Goal: Task Accomplishment & Management: Complete application form

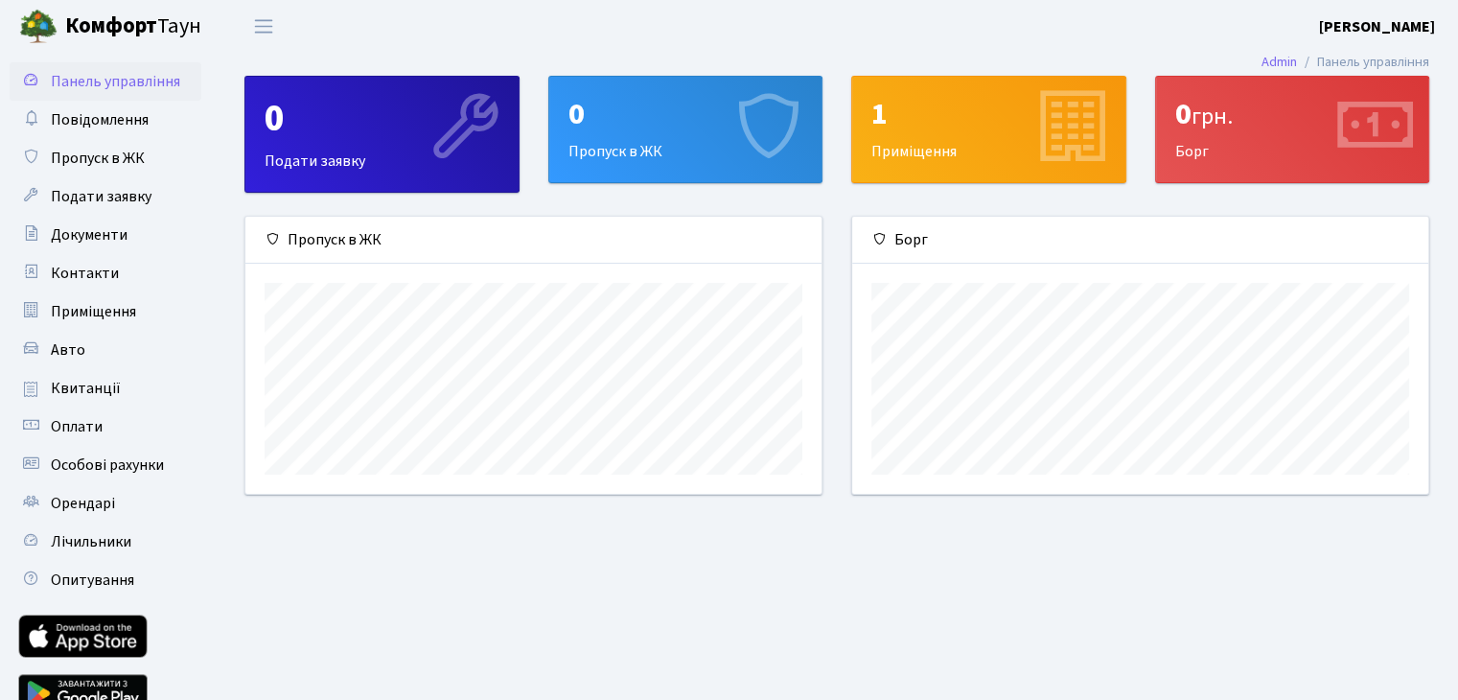
scroll to position [276, 575]
click at [156, 186] on link "Подати заявку" at bounding box center [106, 196] width 192 height 38
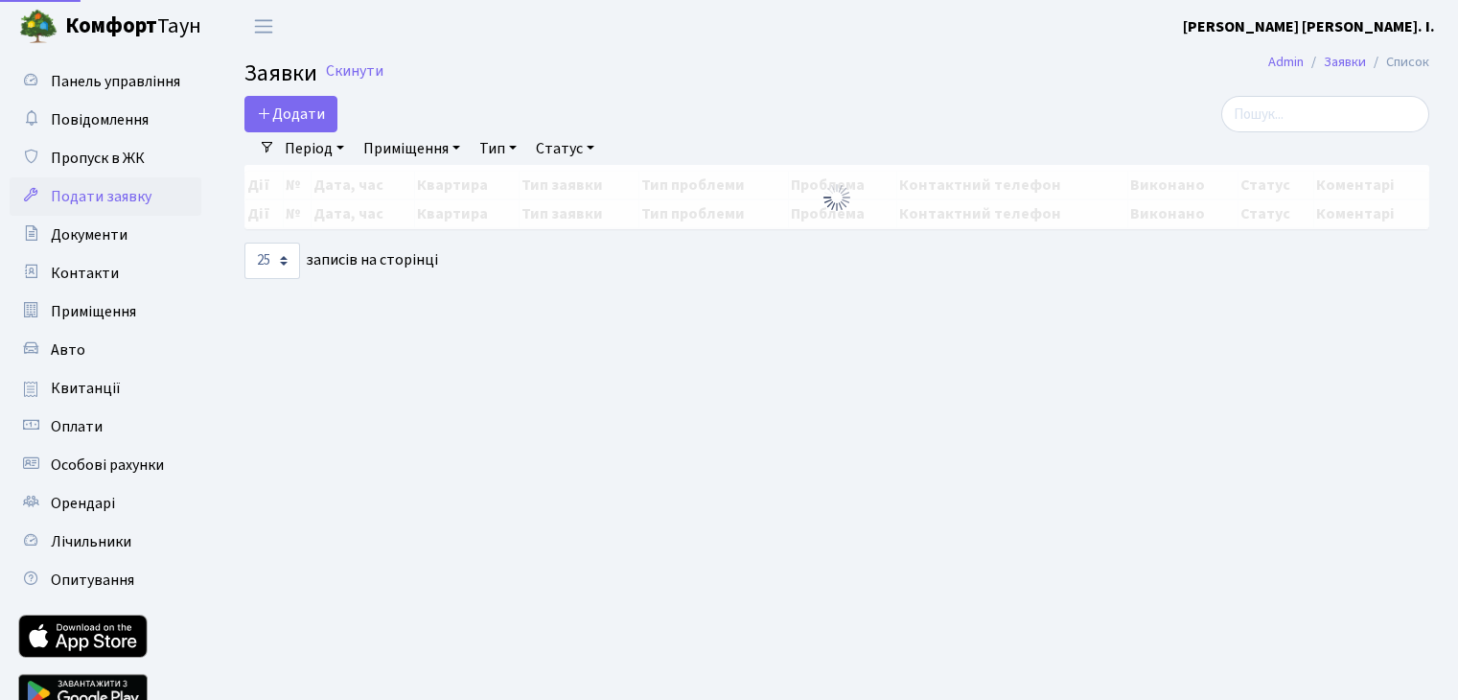
select select "25"
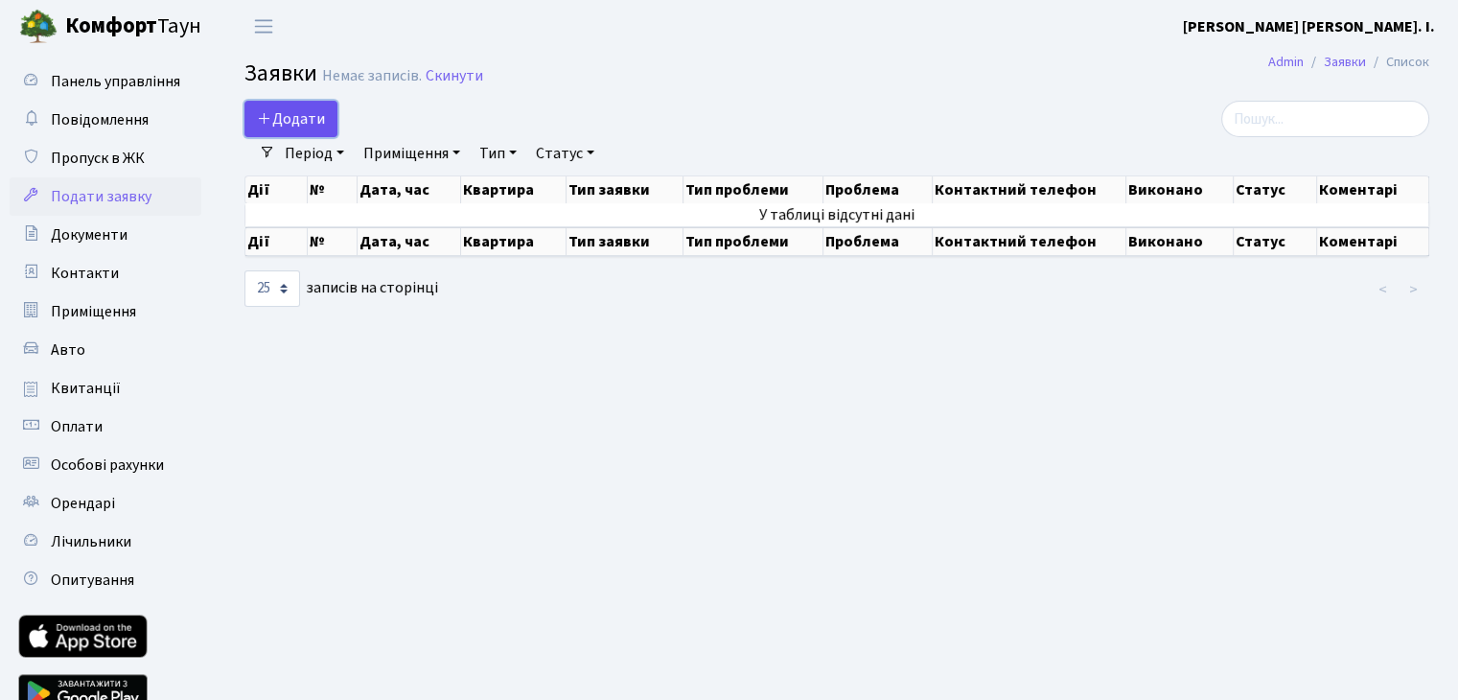
click at [330, 116] on link "Додати" at bounding box center [290, 119] width 93 height 36
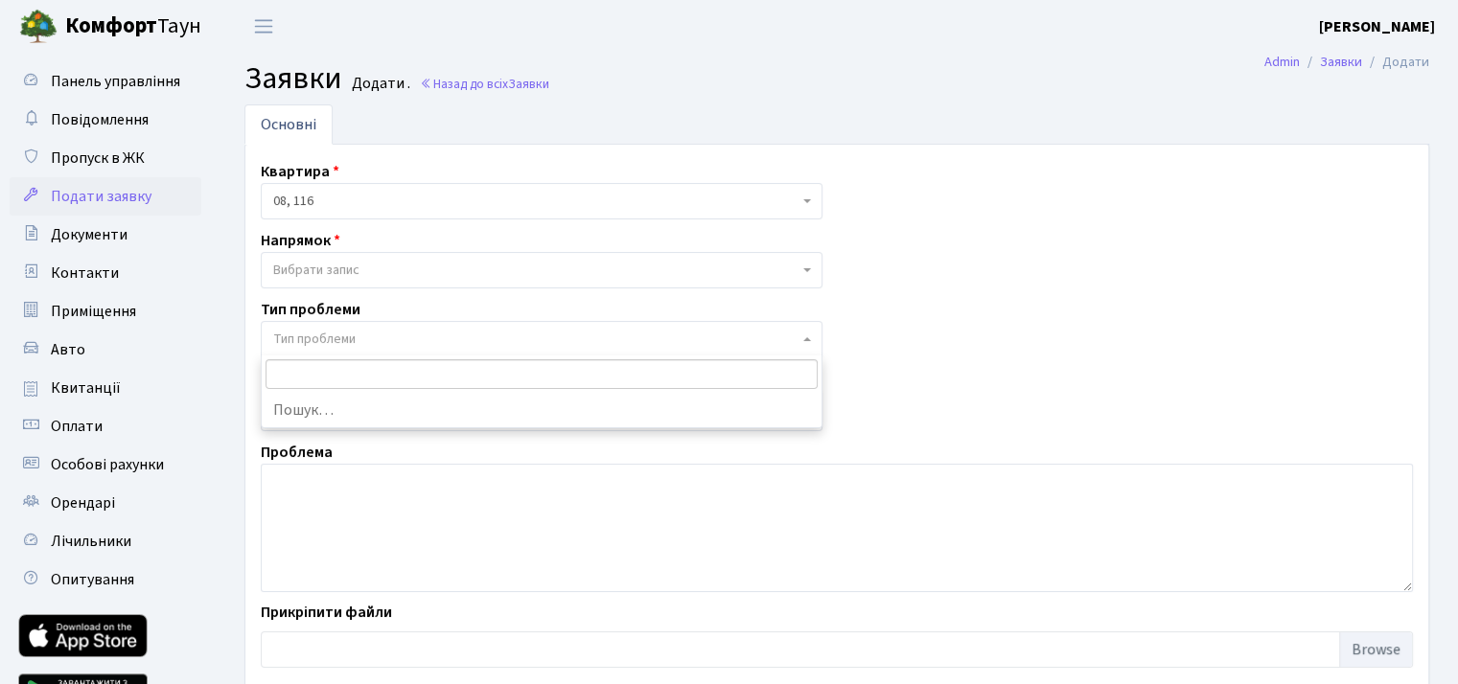
click at [387, 342] on span "Тип проблеми" at bounding box center [535, 339] width 525 height 19
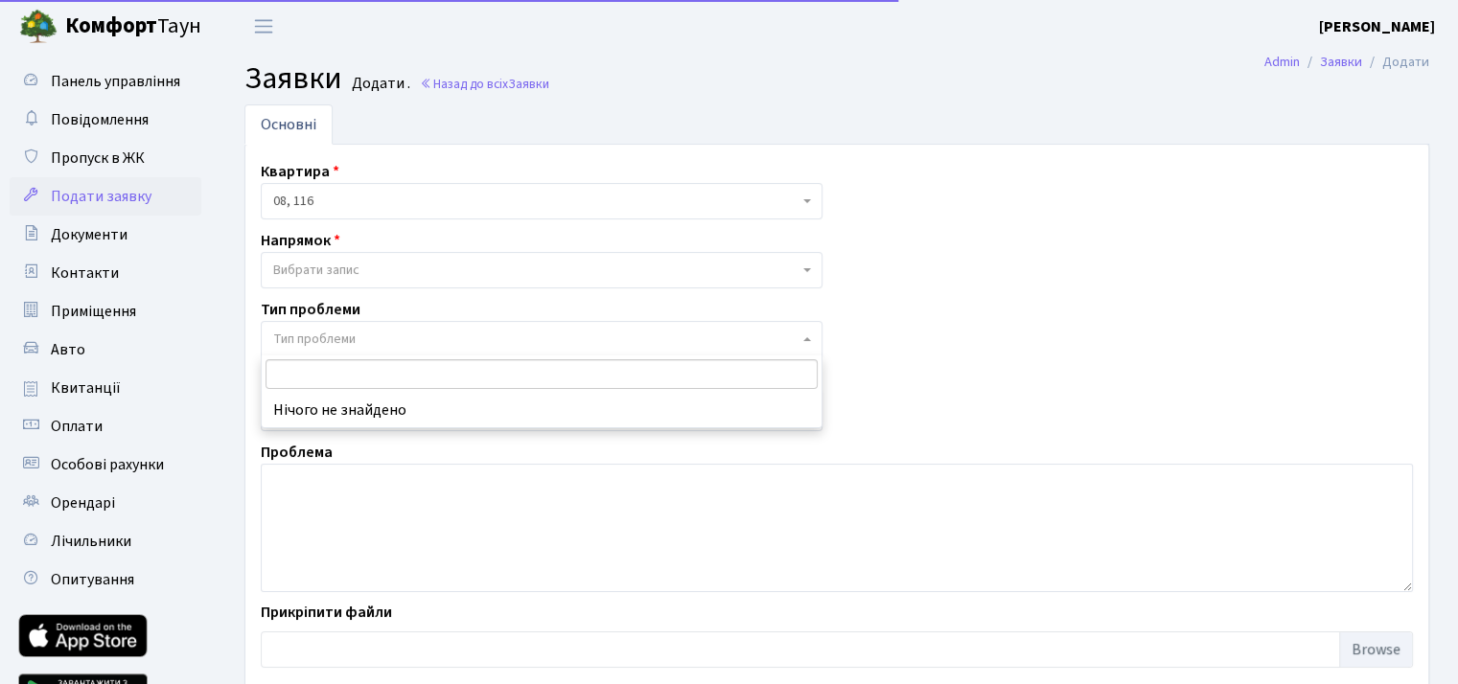
click at [387, 342] on span "Тип проблеми" at bounding box center [535, 339] width 525 height 19
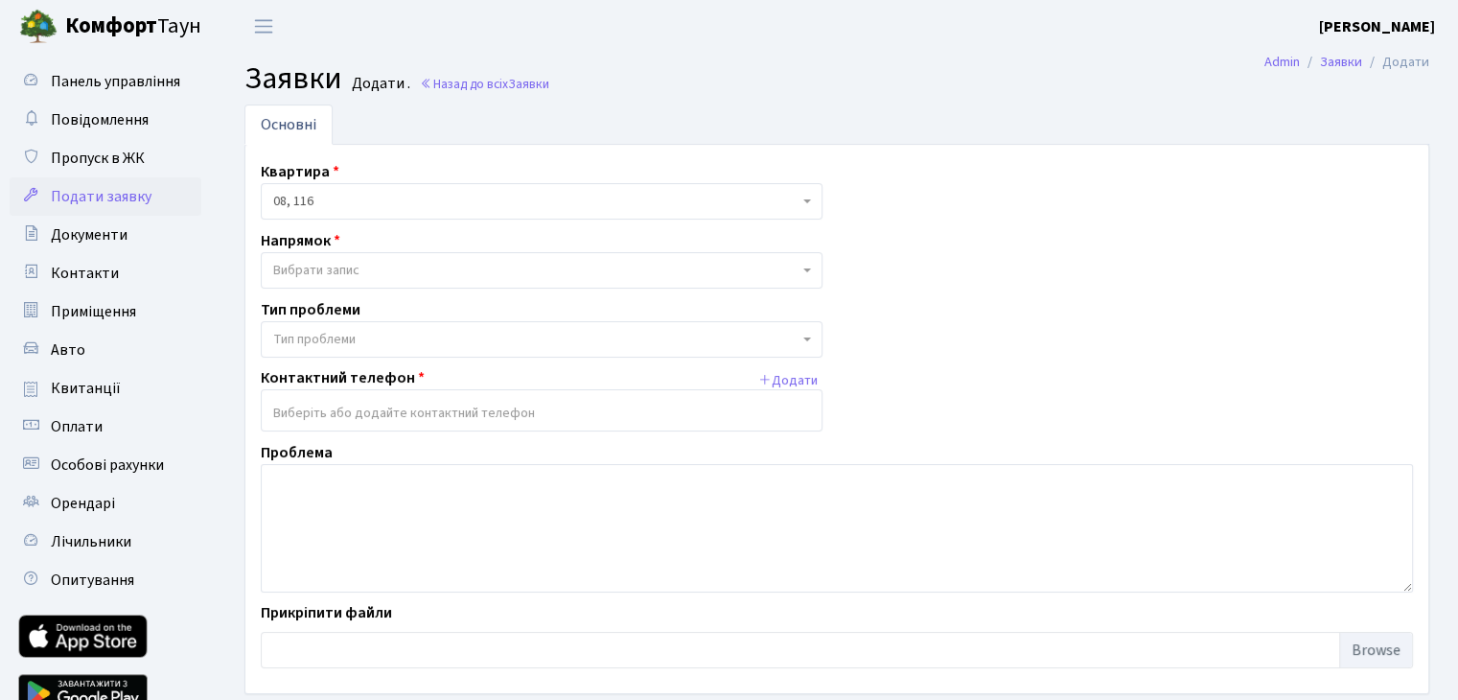
click at [386, 295] on div "Квартира 08, 116 08, 116 Напрямок - Адміністрація Домофон, СКД Ліфт Майстри Сан…" at bounding box center [836, 419] width 1181 height 518
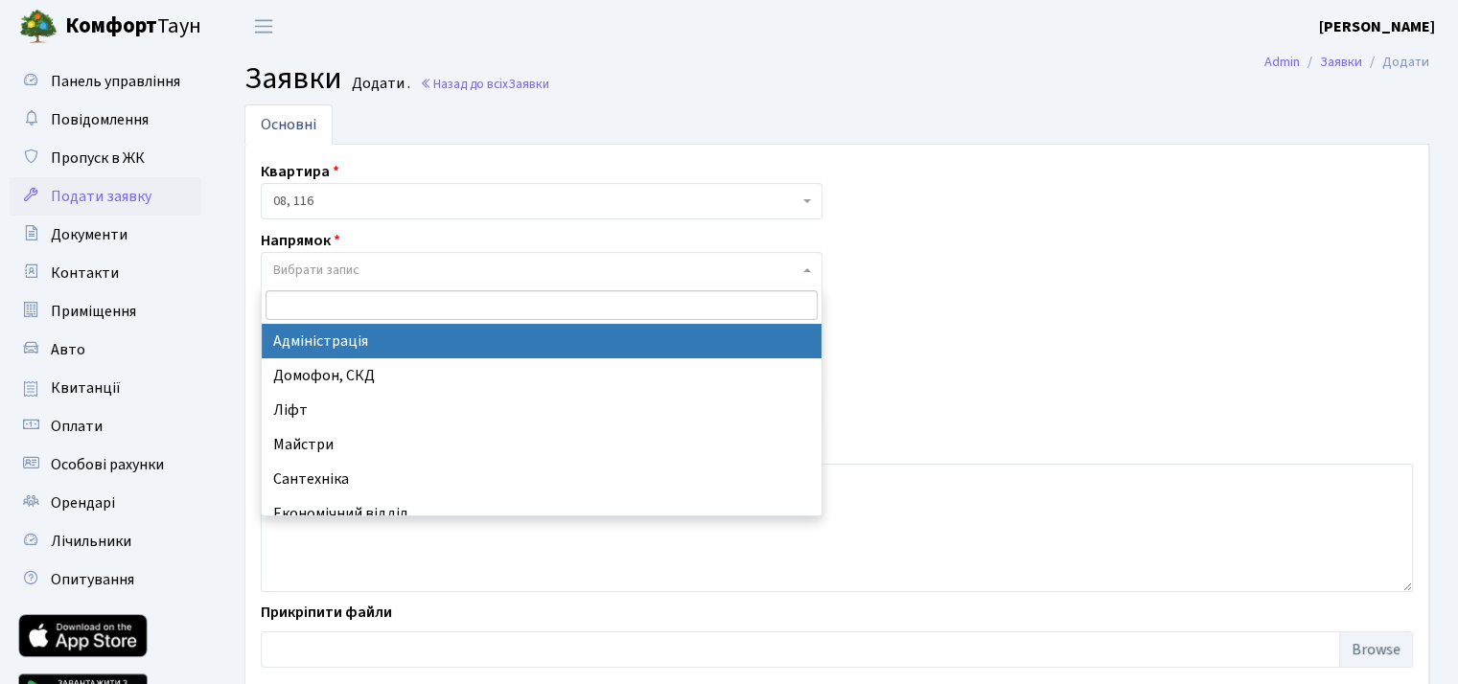
click at [367, 254] on span "Вибрати запис" at bounding box center [542, 270] width 562 height 36
